Goal: Task Accomplishment & Management: Manage account settings

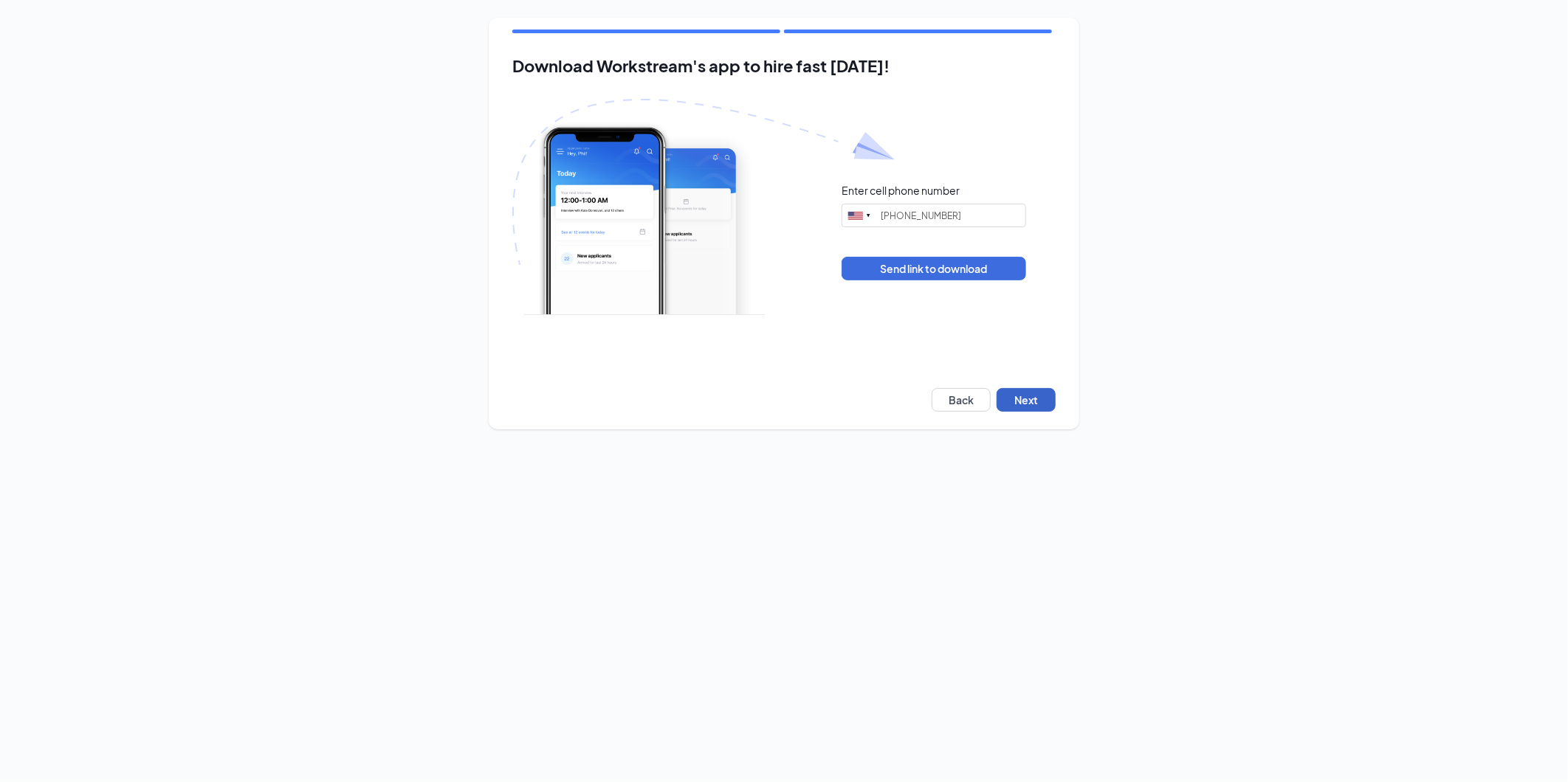
click at [1034, 403] on button "Next" at bounding box center [1026, 400] width 59 height 23
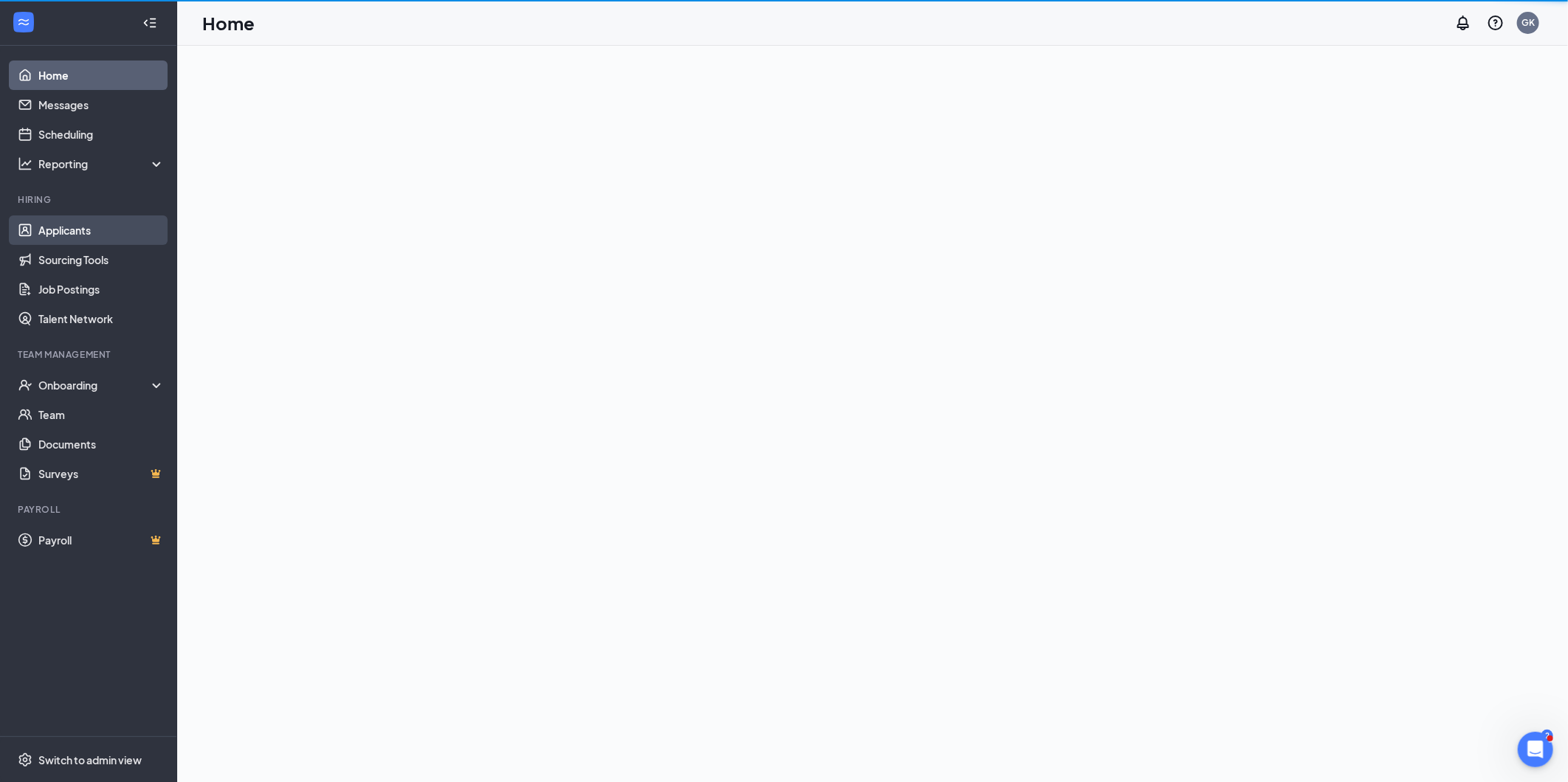
click at [90, 226] on link "Applicants" at bounding box center [101, 230] width 126 height 30
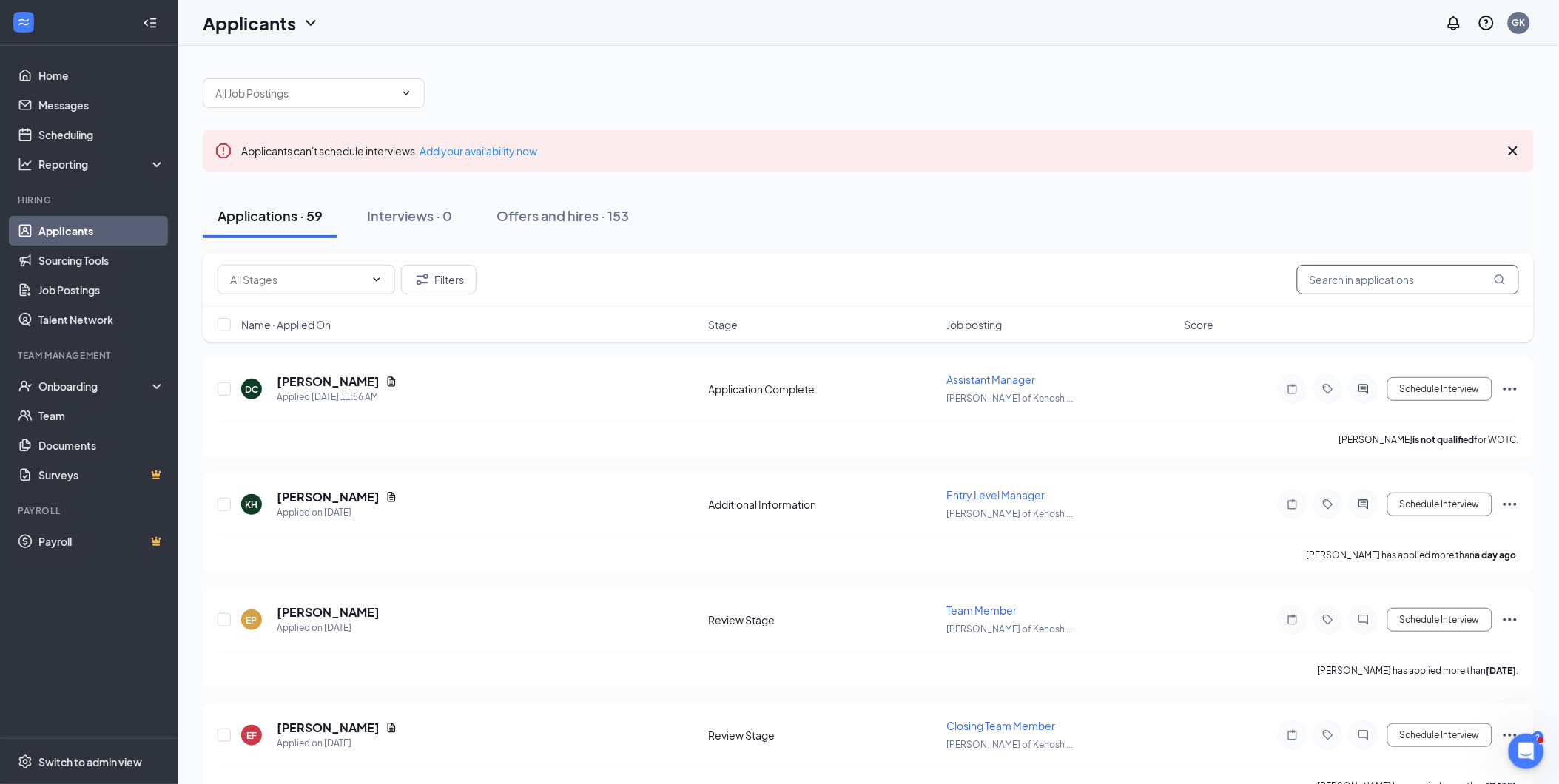
click at [1427, 277] on input "text" at bounding box center [1408, 280] width 222 height 30
type input "[PERSON_NAME]"
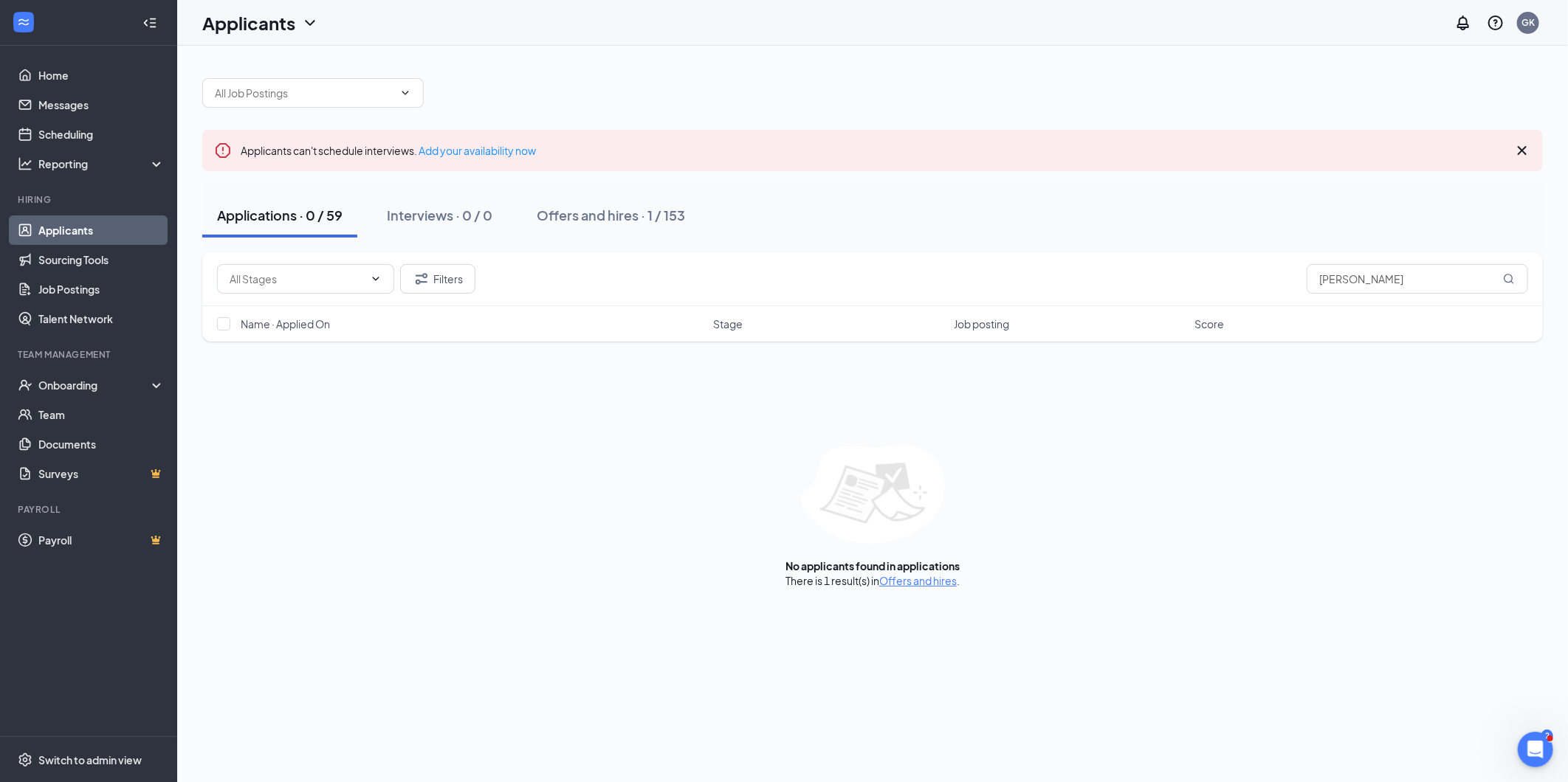
click at [919, 584] on link "Offers and hires" at bounding box center [918, 581] width 77 height 13
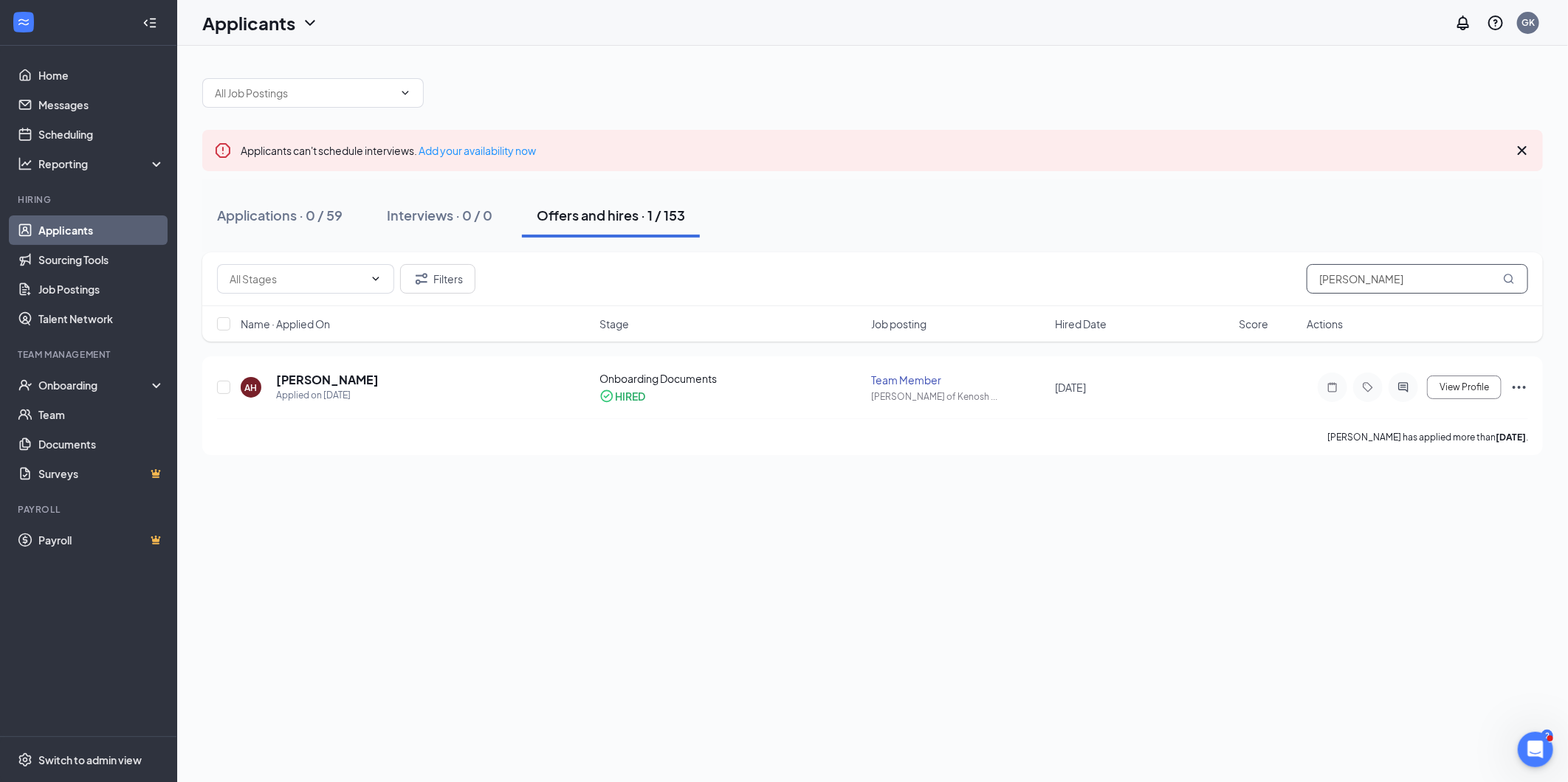
click at [1389, 278] on input "[PERSON_NAME]" at bounding box center [1418, 279] width 221 height 30
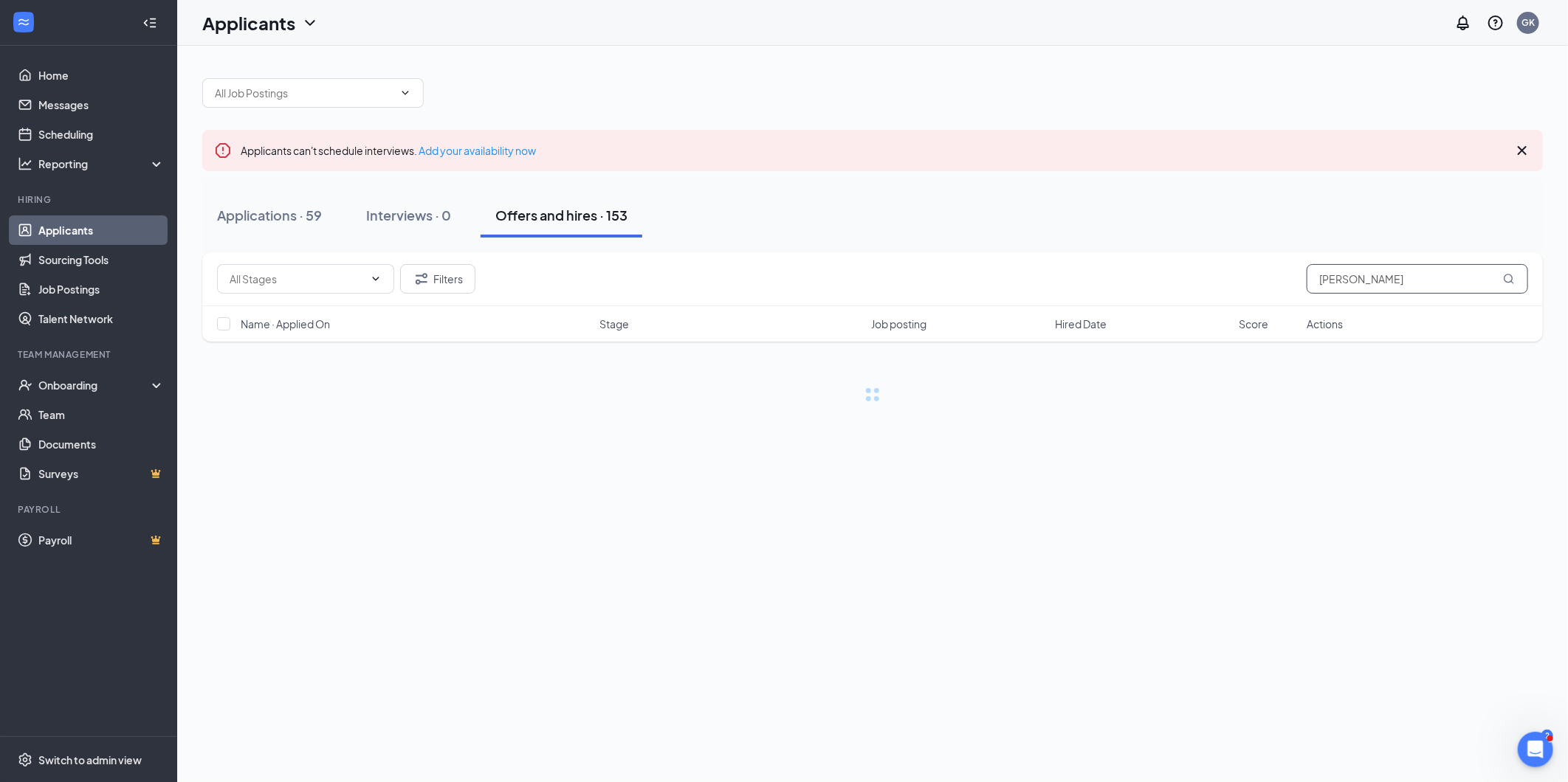
type input "[PERSON_NAME]"
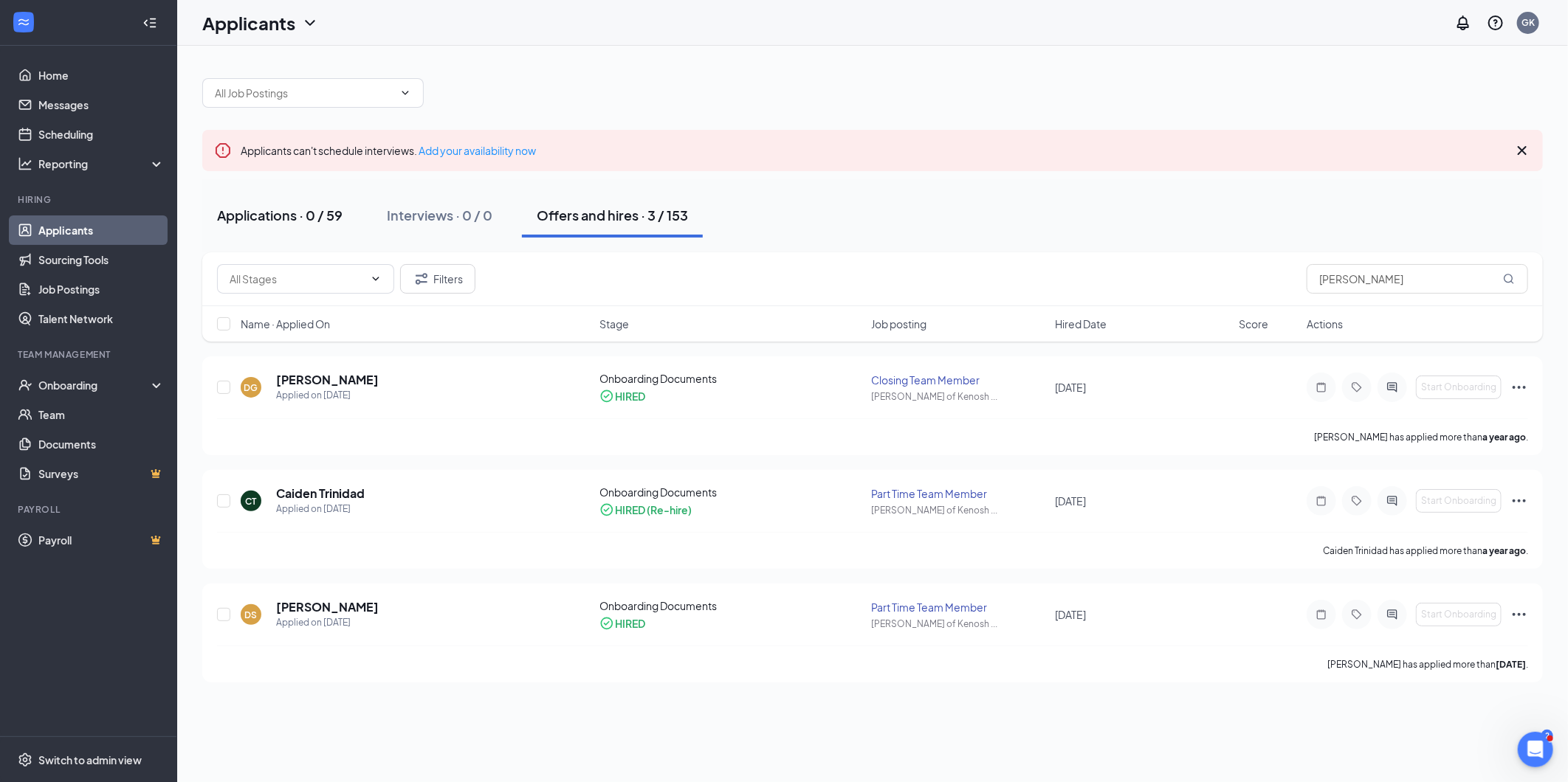
click at [246, 212] on div "Applications · 0 / 59" at bounding box center [279, 215] width 126 height 18
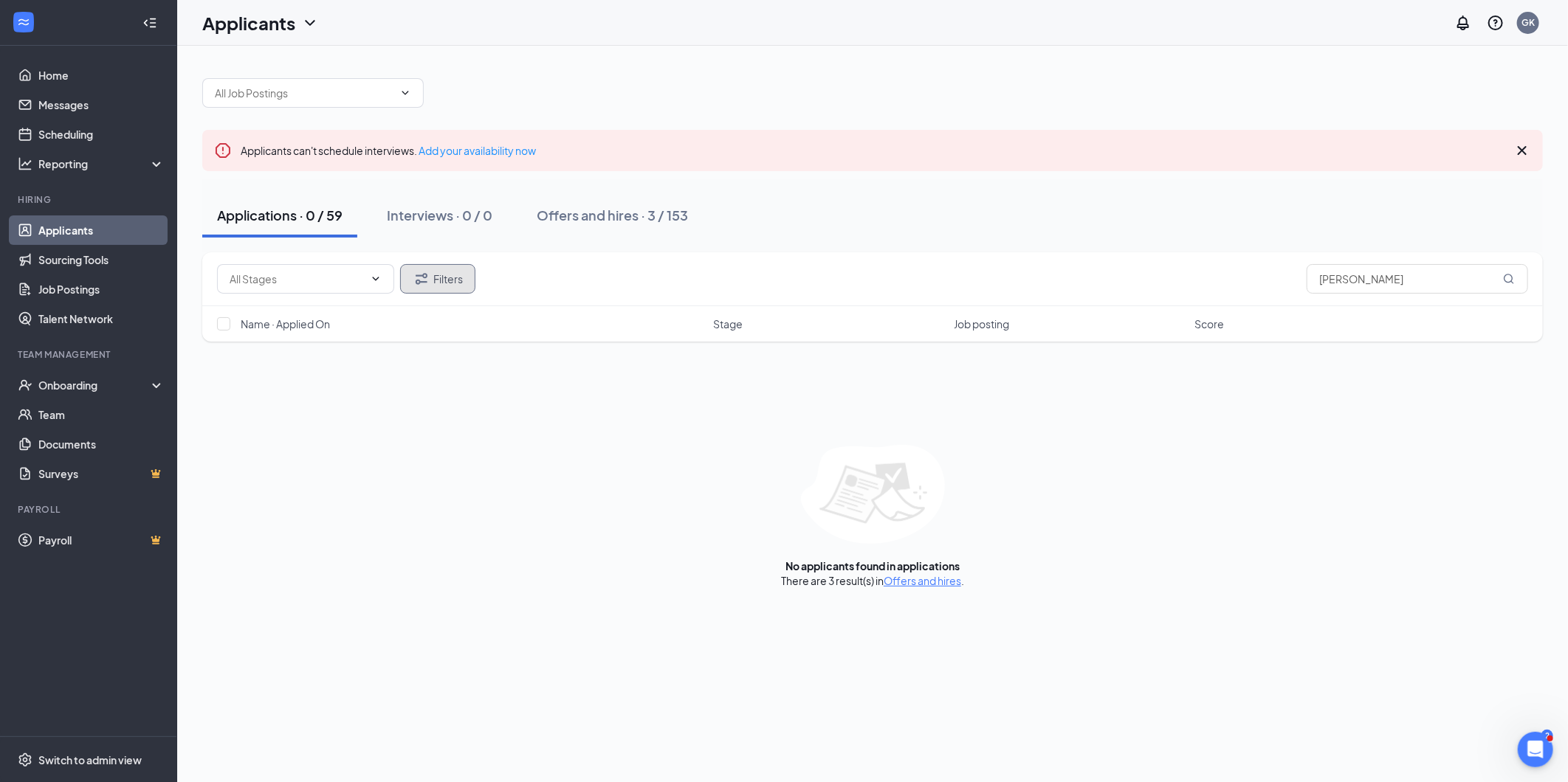
click at [452, 288] on button "Filters" at bounding box center [437, 279] width 76 height 30
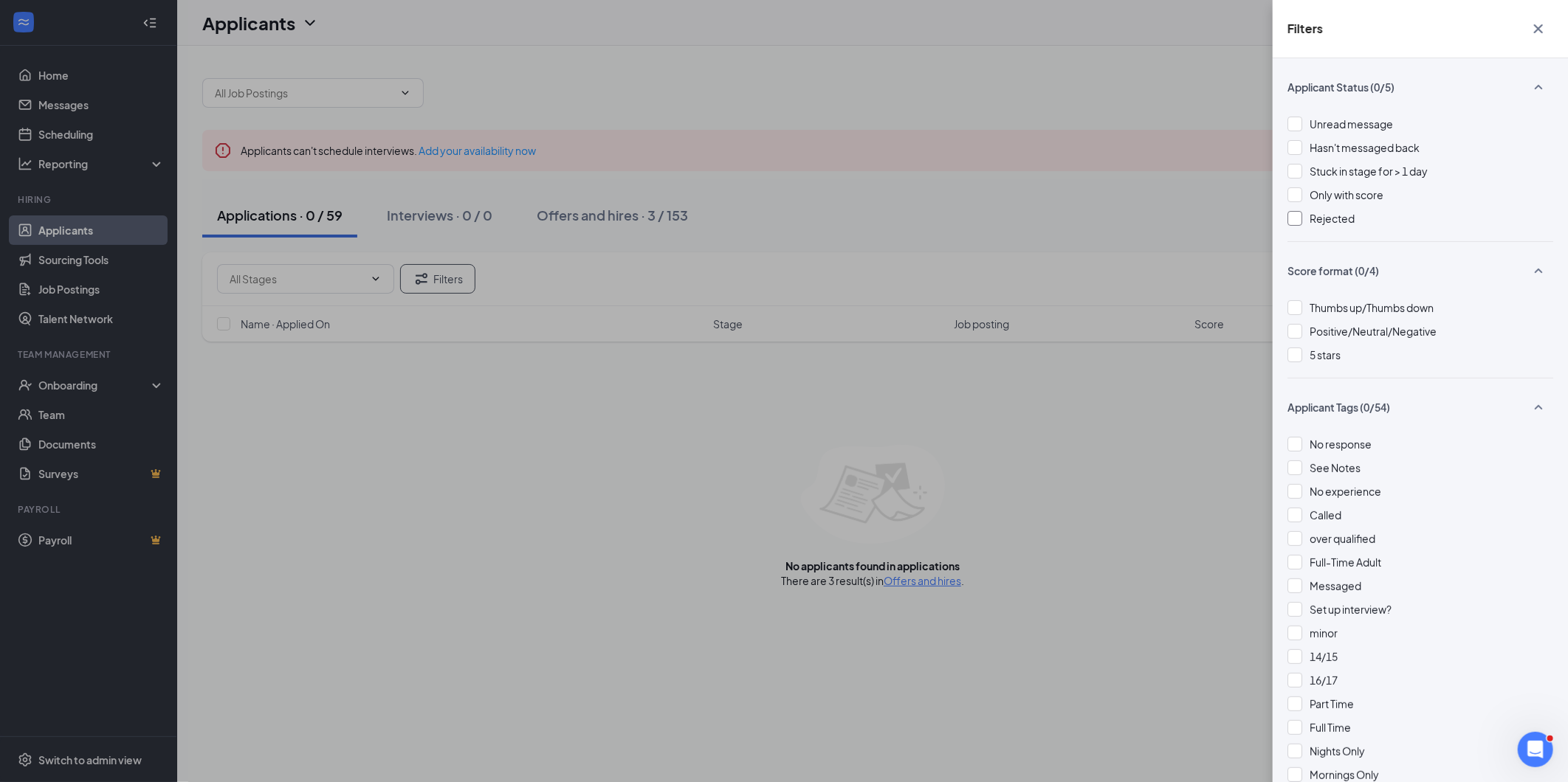
click at [1327, 222] on span "Rejected" at bounding box center [1333, 219] width 45 height 13
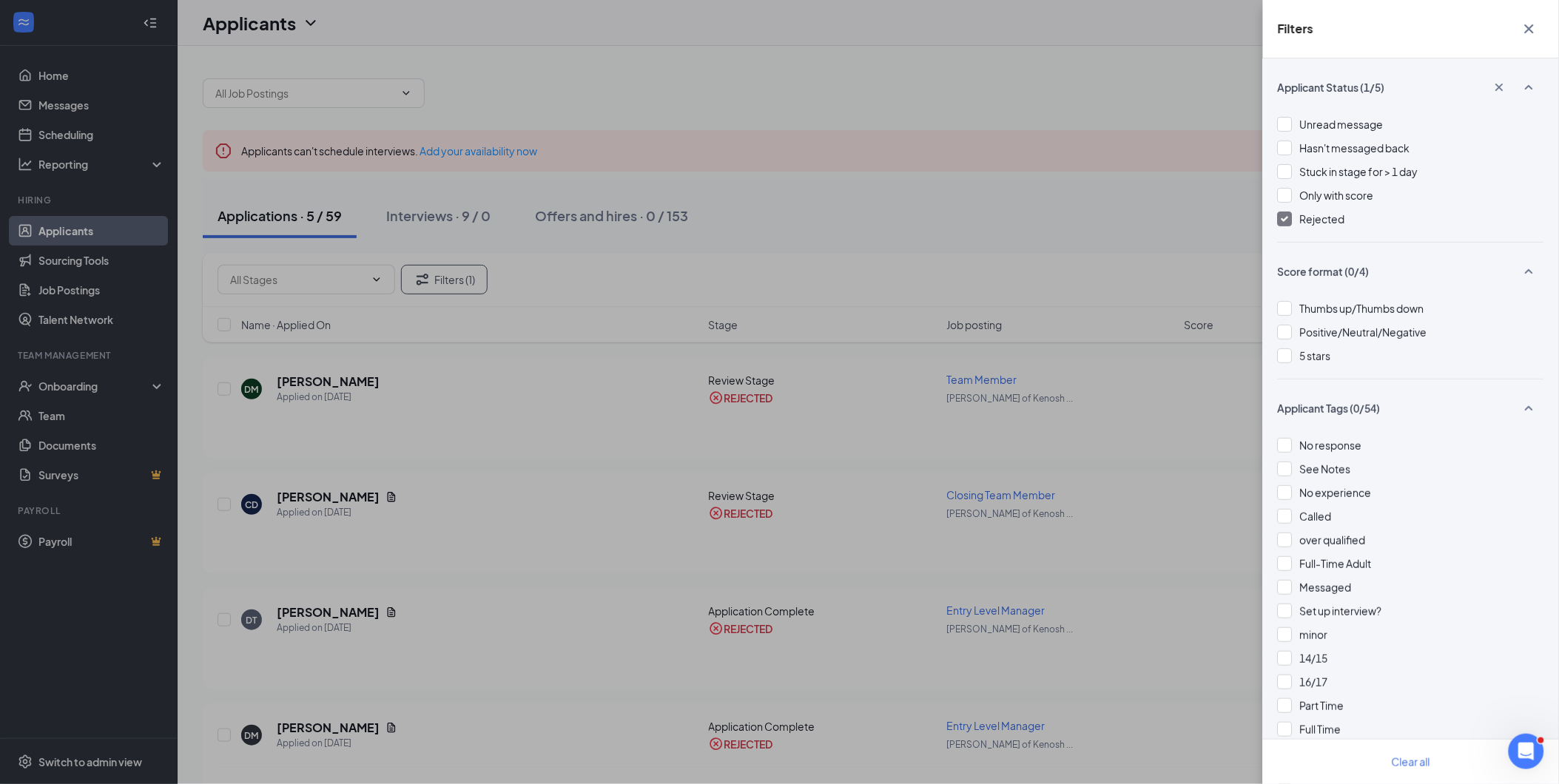
click at [463, 439] on div "Filters Applicant Status (1/5) Unread message Hasn't messaged back Stuck in sta…" at bounding box center [779, 392] width 1559 height 784
click at [817, 234] on div "Filters Applicant Status (1/5) Unread message Hasn't messaged back Stuck in sta…" at bounding box center [779, 392] width 1559 height 784
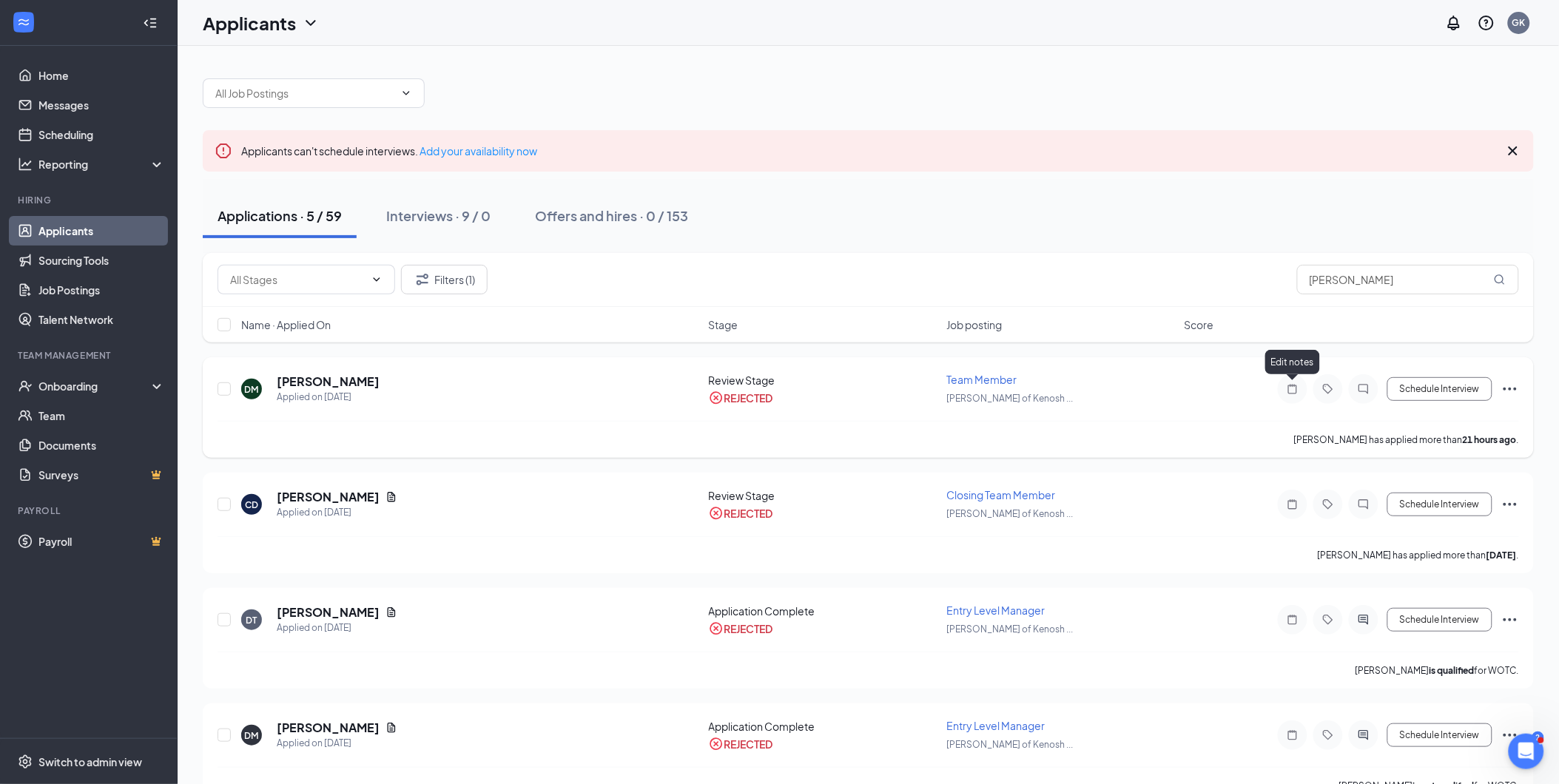
click at [1297, 389] on icon "Note" at bounding box center [1292, 389] width 17 height 12
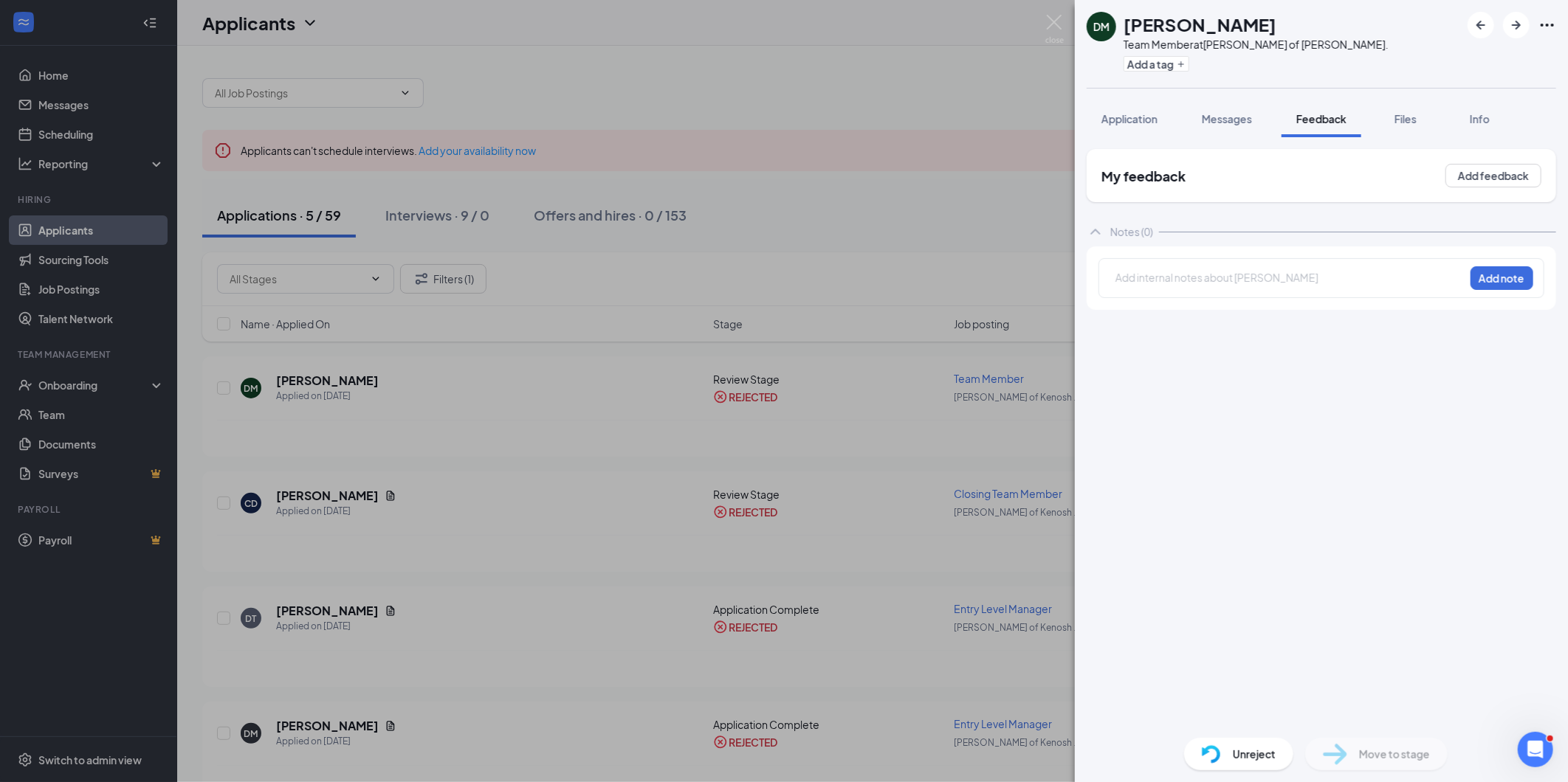
click at [875, 254] on div "[PERSON_NAME] Team Member at [GEOGRAPHIC_DATA][PERSON_NAME] of [PERSON_NAME]. A…" at bounding box center [784, 391] width 1568 height 782
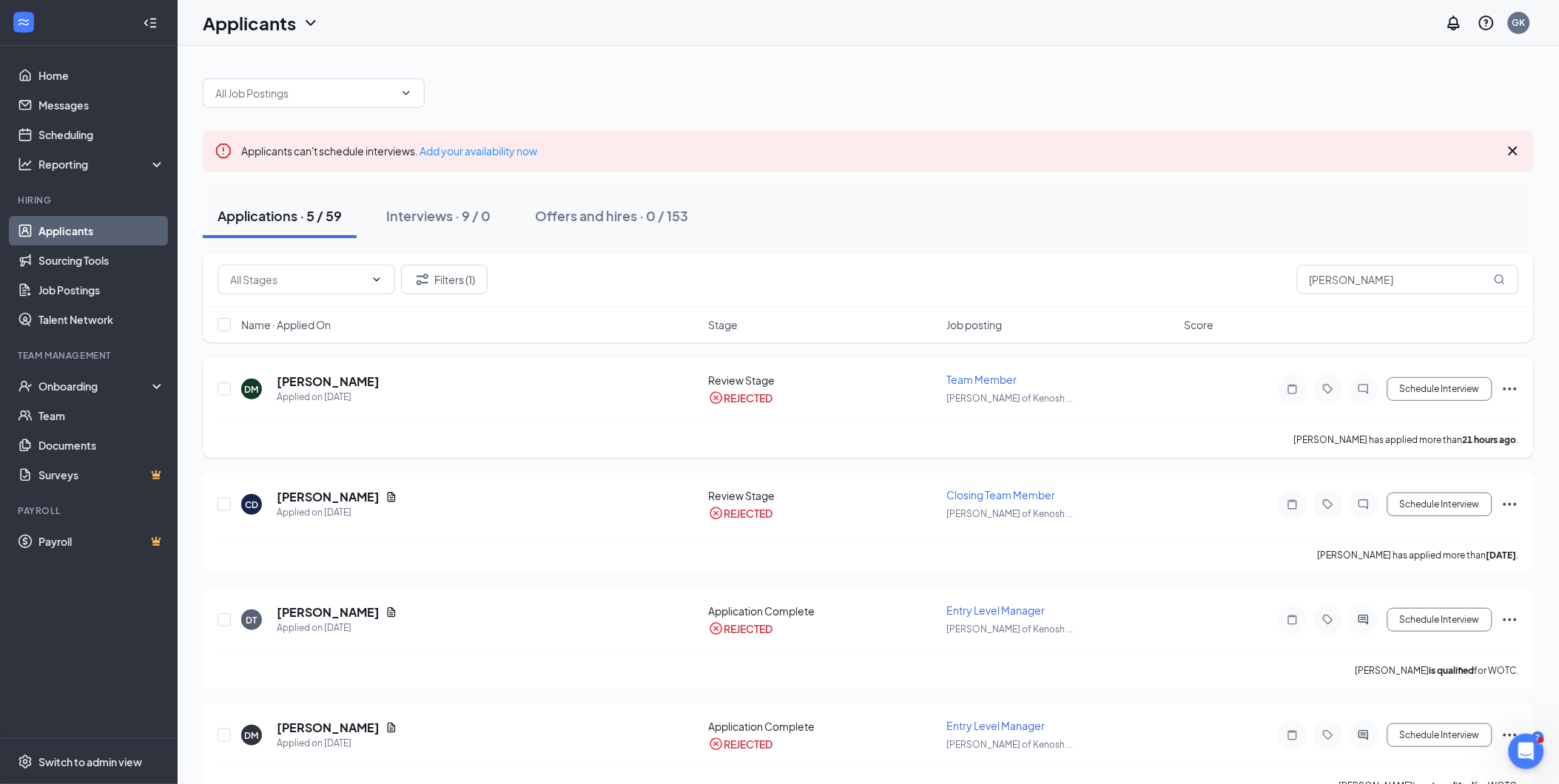
click at [1297, 394] on div at bounding box center [1293, 389] width 30 height 30
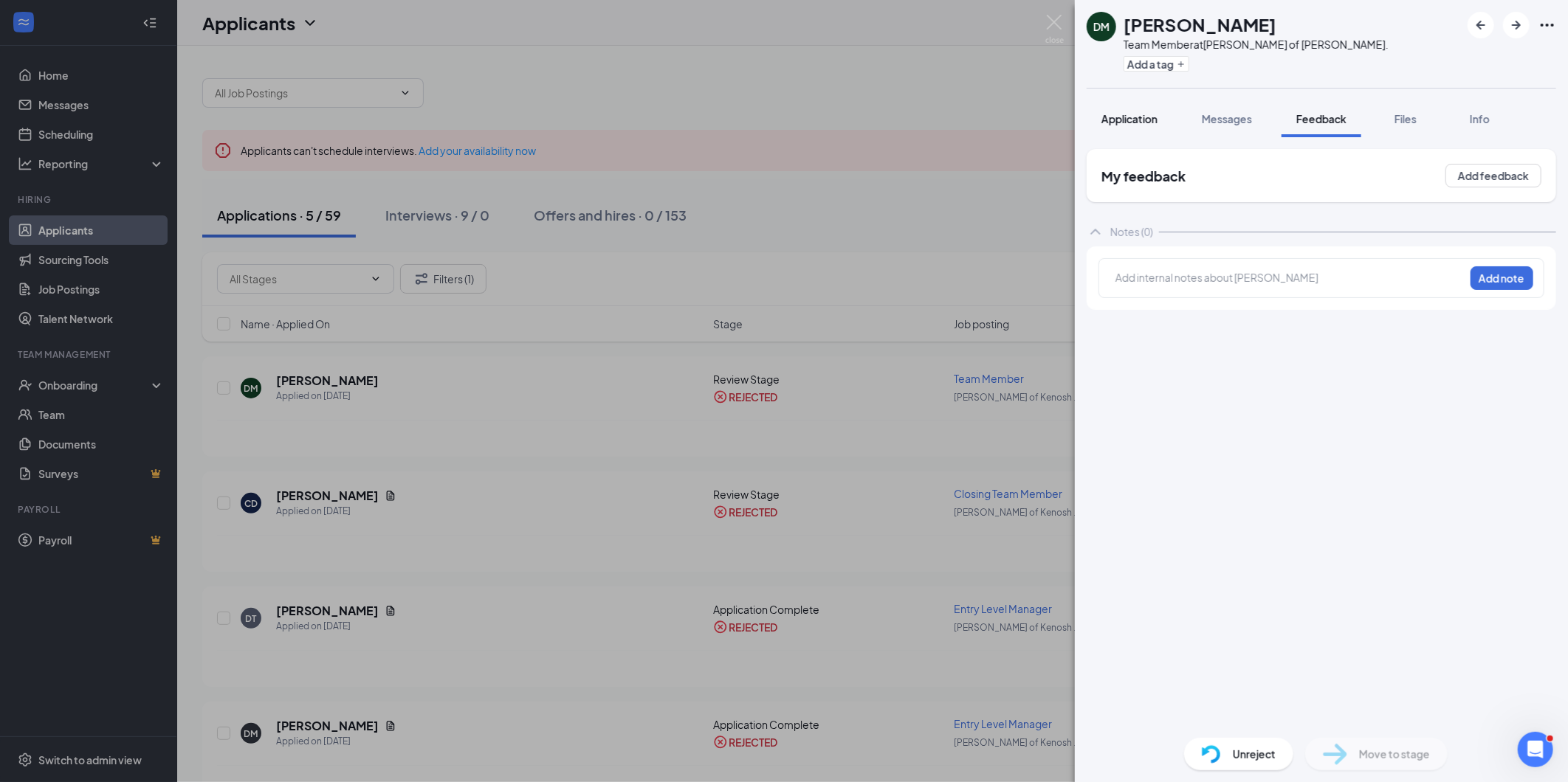
click at [1124, 129] on button "Application" at bounding box center [1129, 119] width 86 height 37
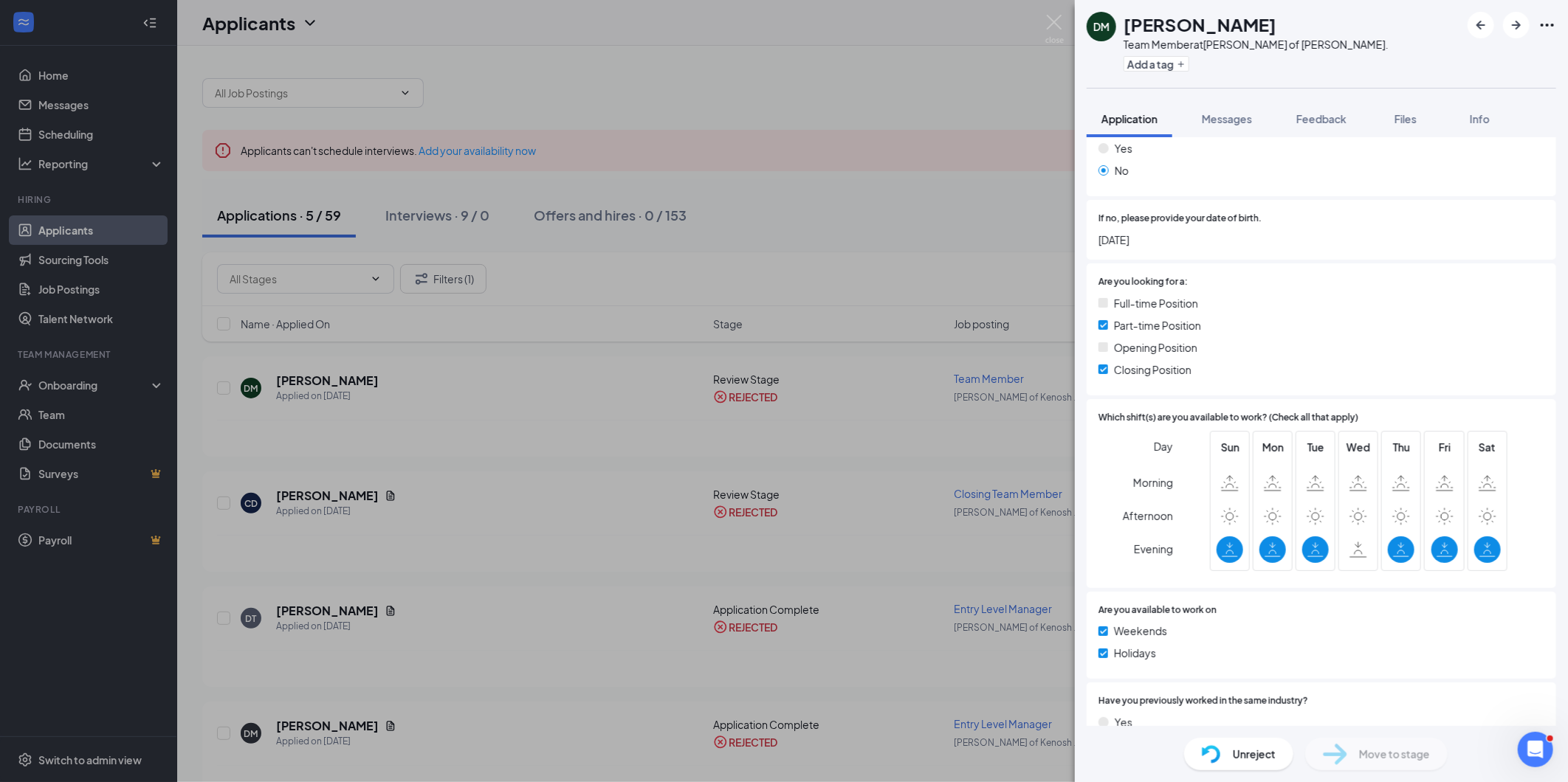
scroll to position [437, 0]
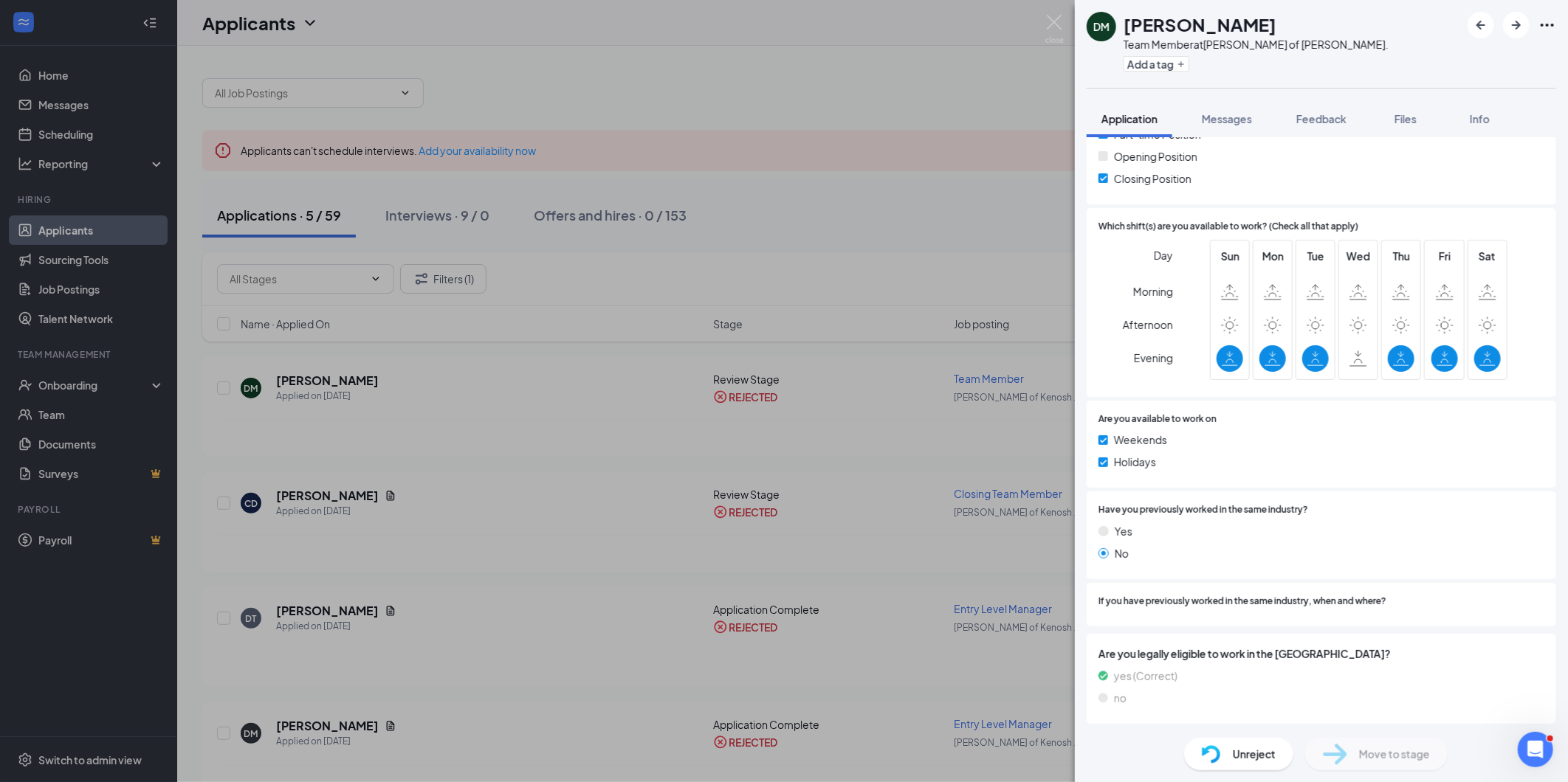
click at [1245, 757] on span "Unreject" at bounding box center [1255, 755] width 43 height 17
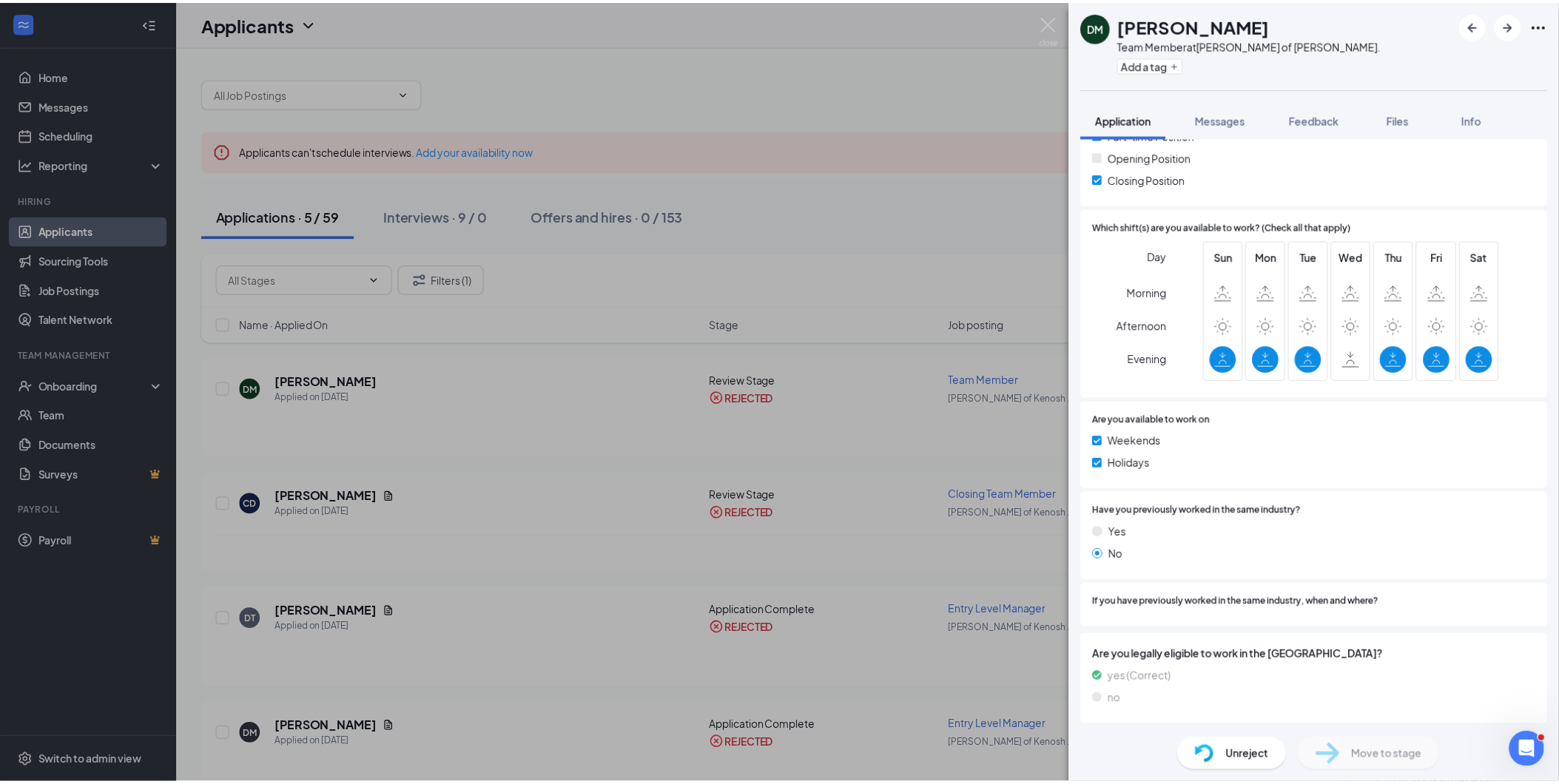
scroll to position [432, 0]
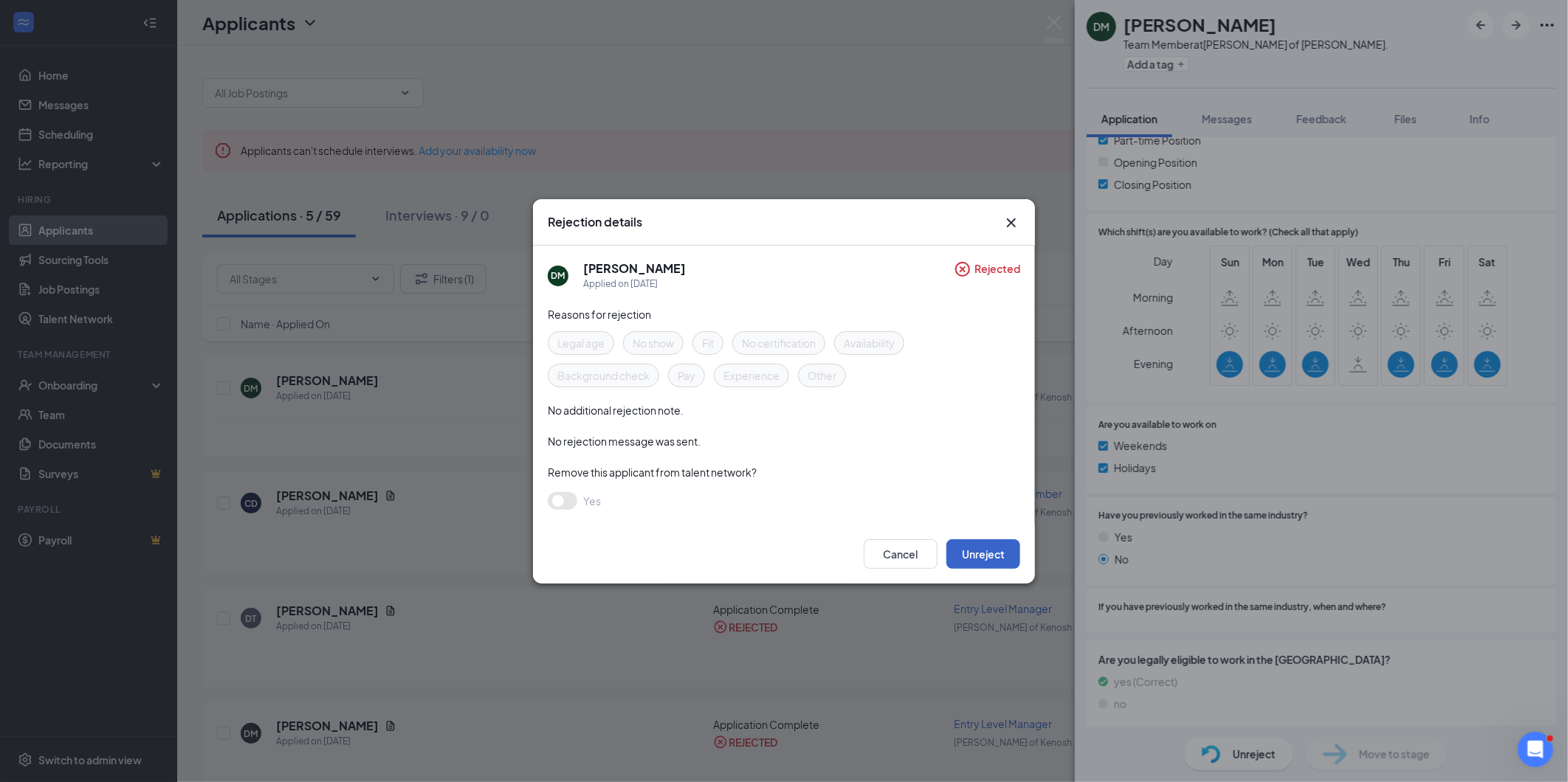
click at [975, 543] on button "Unreject" at bounding box center [984, 554] width 74 height 30
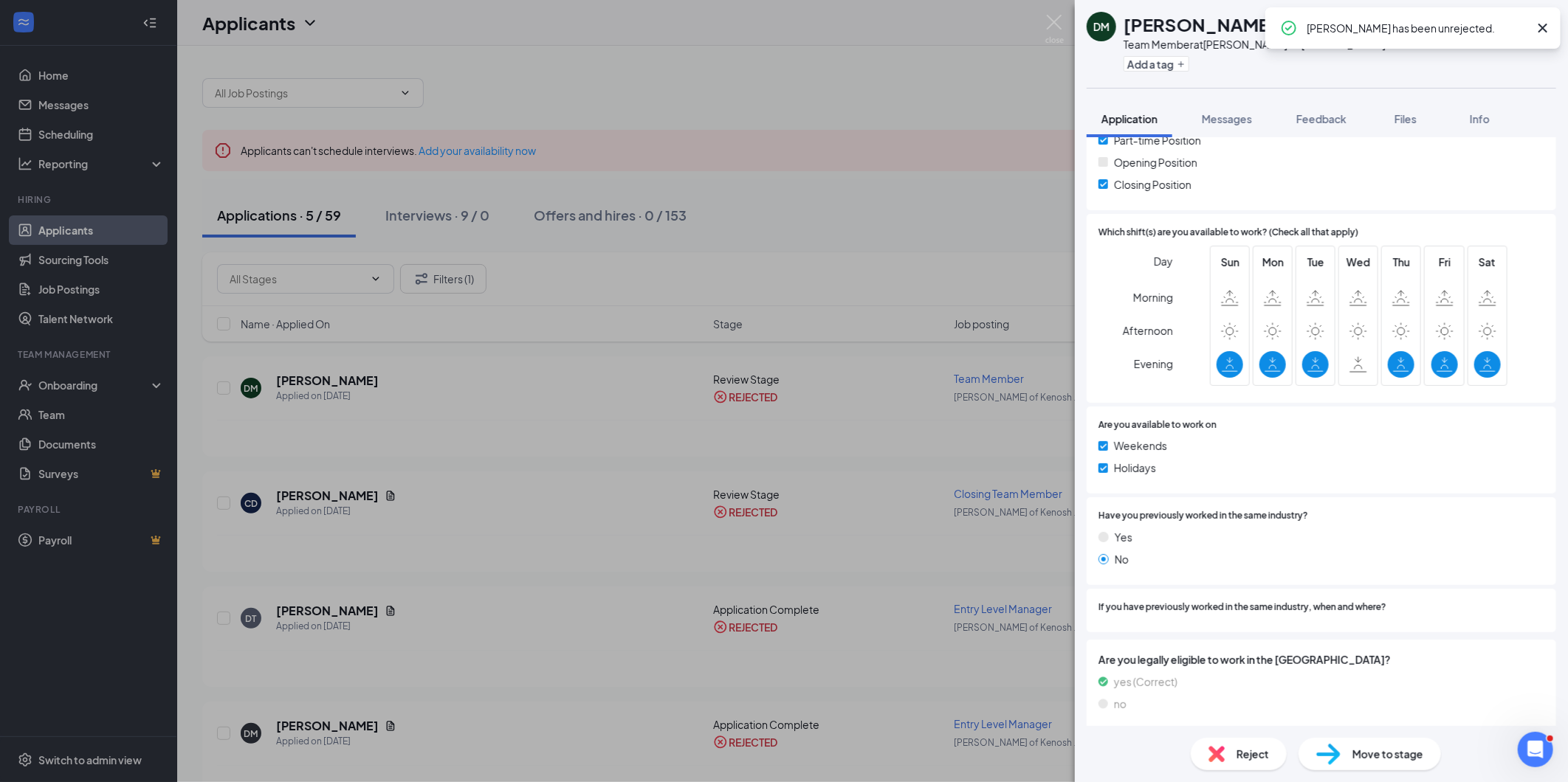
click at [928, 194] on div "[PERSON_NAME] Team Member at [GEOGRAPHIC_DATA][PERSON_NAME] of [PERSON_NAME]. A…" at bounding box center [784, 391] width 1568 height 782
